Goal: Task Accomplishment & Management: Use online tool/utility

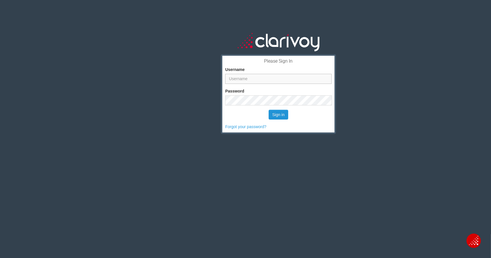
type input "[PERSON_NAME][EMAIL_ADDRESS][DOMAIN_NAME]"
click at [283, 112] on button "Sign in" at bounding box center [279, 115] width 20 height 10
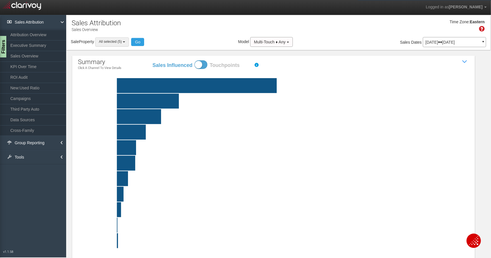
click at [109, 39] on button "All selected (5)" at bounding box center [112, 41] width 34 height 9
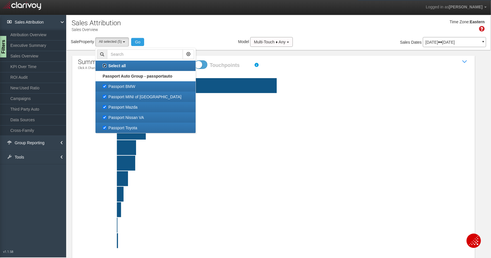
click at [105, 66] on input "Select all" at bounding box center [105, 66] width 4 height 4
checkbox input "false"
select select
checkbox input "false"
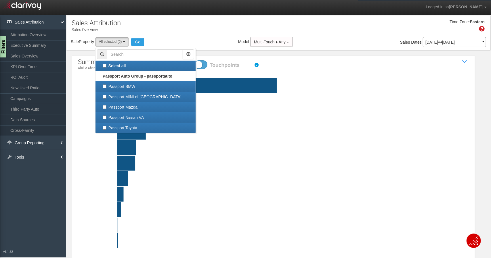
checkbox input "false"
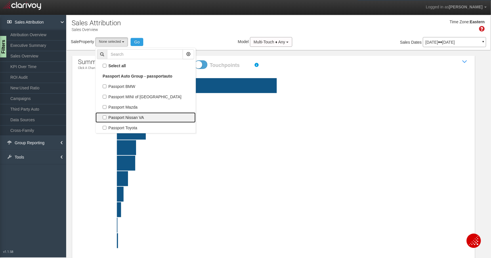
click at [118, 116] on label "Passport Nissan VA" at bounding box center [145, 117] width 97 height 7
click at [106, 116] on input "Passport Nissan VA" at bounding box center [105, 118] width 4 height 4
checkbox input "true"
select select "object:39"
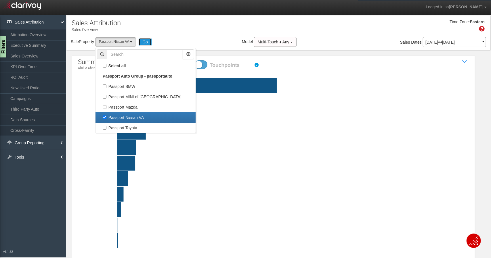
click at [146, 39] on button "Go" at bounding box center [145, 42] width 13 height 8
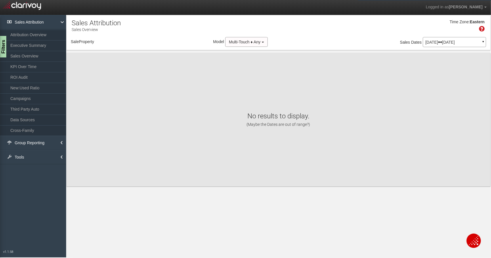
select select "object:260"
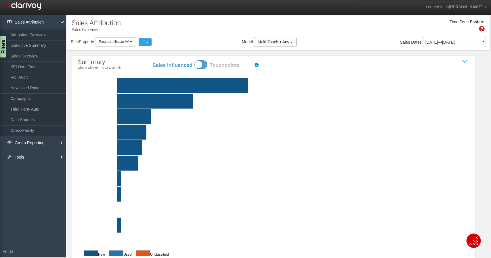
click at [443, 44] on p "[DATE] [DATE]" at bounding box center [454, 42] width 58 height 4
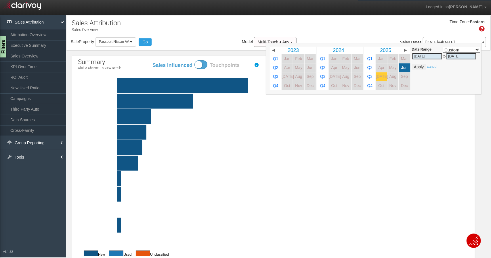
click at [377, 77] on span "[DATE]" at bounding box center [382, 76] width 12 height 4
select select ","
type input "[DATE]"
click at [381, 36] on div "Time Zone: Eastern" at bounding box center [278, 27] width 424 height 19
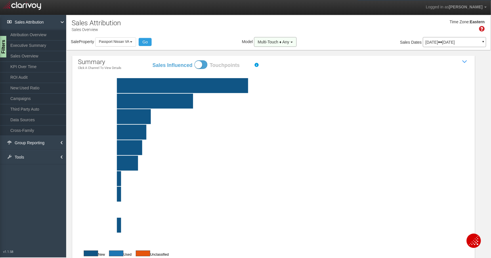
click at [273, 41] on span "Multi-Touch ♦ Any" at bounding box center [274, 42] width 32 height 5
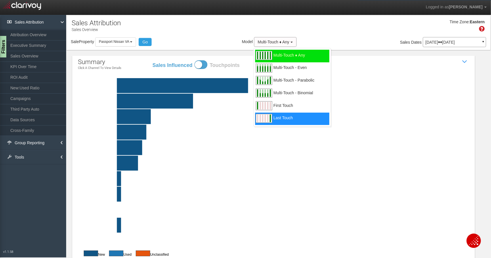
click at [273, 120] on span "Last Touch" at bounding box center [282, 121] width 19 height 7
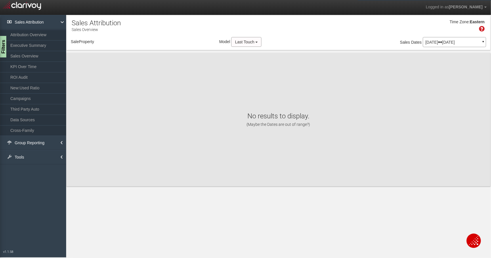
select select "object:302"
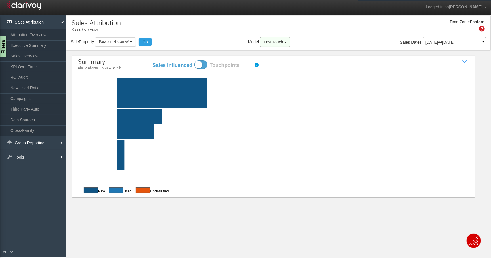
click at [268, 46] on button "Last Touch" at bounding box center [275, 42] width 30 height 10
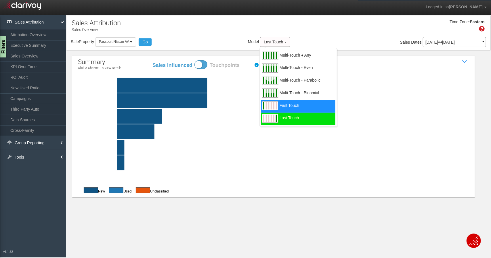
click at [285, 102] on div "First Touch" at bounding box center [298, 106] width 74 height 13
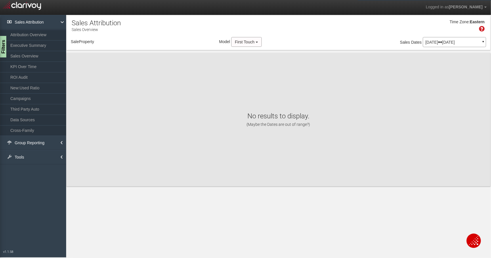
select select "object:344"
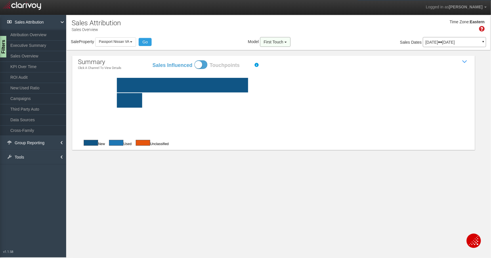
click at [275, 46] on button "First Touch" at bounding box center [275, 42] width 30 height 10
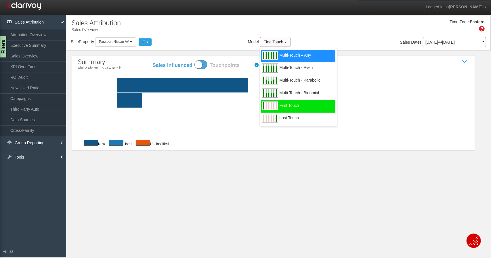
click at [280, 57] on span "Multi-Touch ♦ Any" at bounding box center [296, 58] width 32 height 7
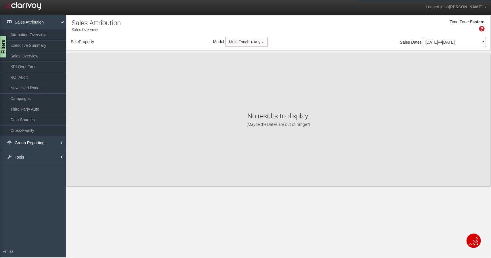
select select "object:386"
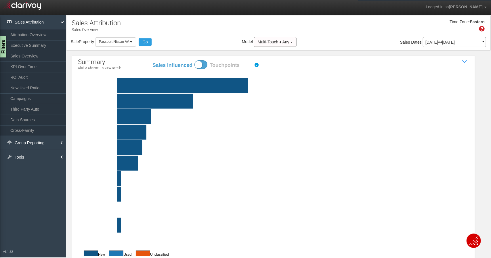
click at [144, 86] on rect at bounding box center [287, 85] width 391 height 15
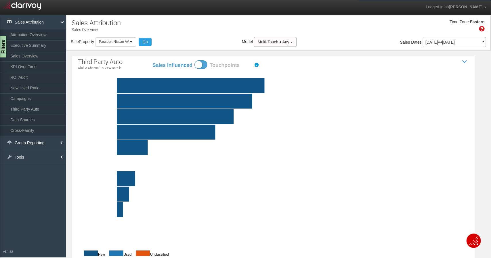
click at [136, 85] on rect at bounding box center [287, 85] width 391 height 15
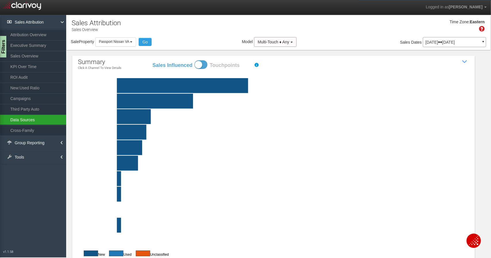
click at [37, 122] on link "Data Sources" at bounding box center [33, 120] width 66 height 10
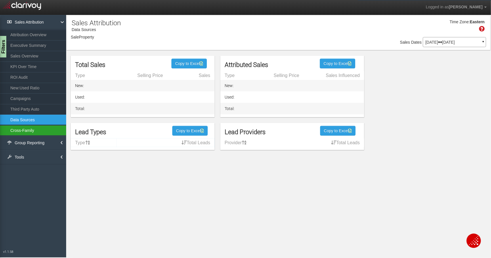
select select "object:429"
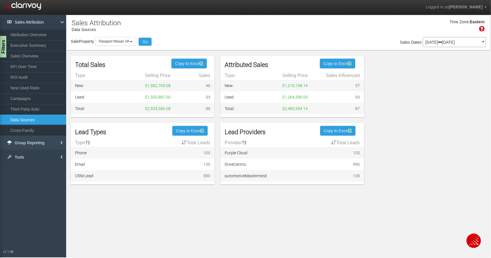
click at [34, 140] on link "Group Reporting" at bounding box center [33, 143] width 66 height 14
click at [34, 175] on link "Tools" at bounding box center [33, 178] width 66 height 14
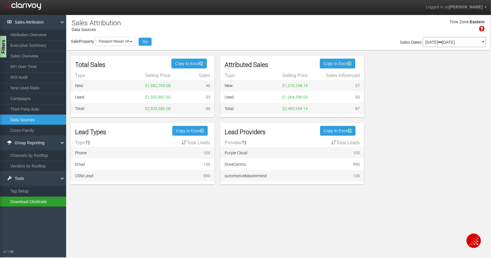
click at [38, 200] on link "Download Clicktrails" at bounding box center [33, 202] width 66 height 10
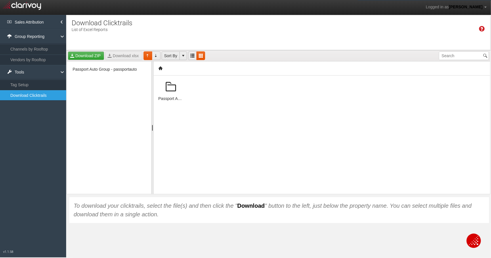
click at [173, 85] on span at bounding box center [171, 87] width 14 height 14
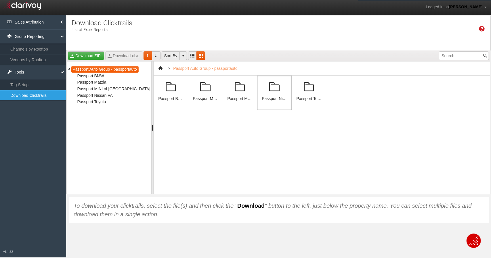
click at [270, 85] on span at bounding box center [274, 87] width 14 height 14
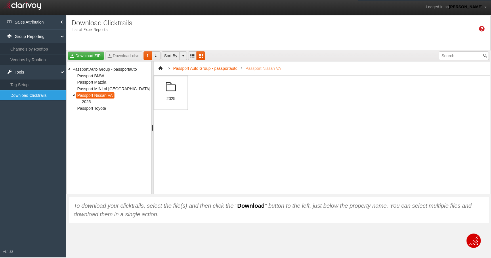
click at [166, 87] on span at bounding box center [171, 87] width 14 height 14
click at [170, 87] on span at bounding box center [171, 87] width 14 height 14
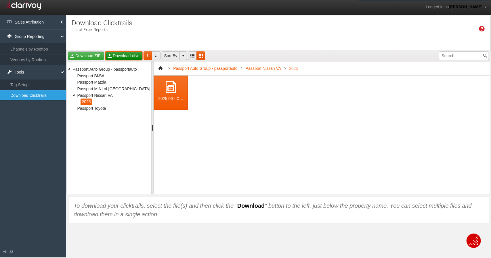
click at [113, 53] on link "Download xlsx" at bounding box center [123, 55] width 37 height 9
